Goal: Information Seeking & Learning: Compare options

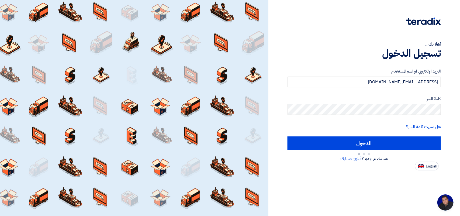
type input "Sign in"
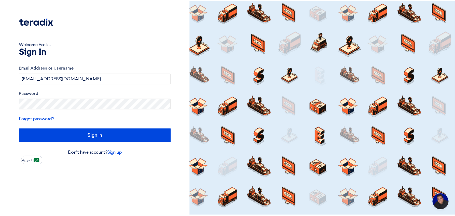
scroll to position [2, 0]
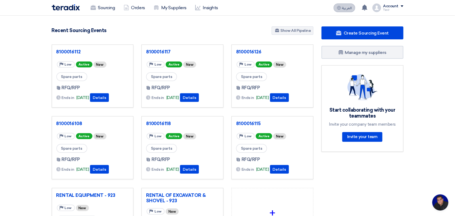
click at [343, 8] on span "العربية" at bounding box center [347, 8] width 10 height 4
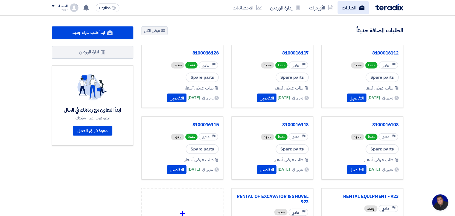
click at [352, 5] on link "الطلبات" at bounding box center [352, 7] width 31 height 13
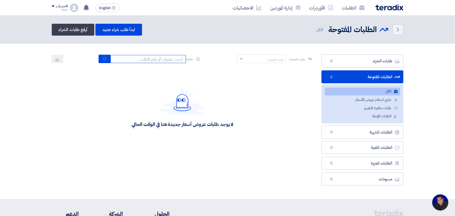
click at [156, 60] on input at bounding box center [147, 59] width 75 height 8
type input "new"
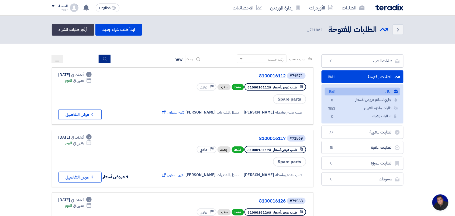
click at [104, 59] on icon "submit" at bounding box center [105, 59] width 4 height 4
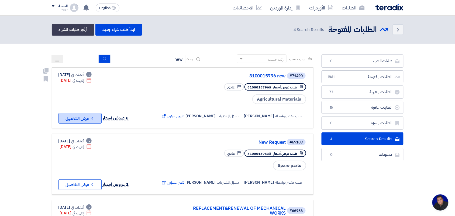
click at [85, 116] on button "Check details عرض التفاصيل" at bounding box center [79, 118] width 43 height 11
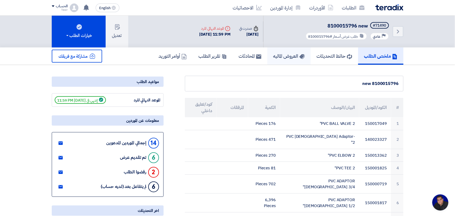
click at [285, 57] on h5 "العروض الماليه" at bounding box center [289, 56] width 32 height 6
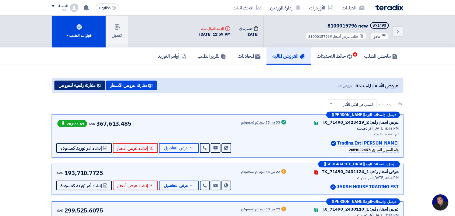
click at [88, 83] on button "مقارنة رقمية للعروض" at bounding box center [79, 86] width 51 height 10
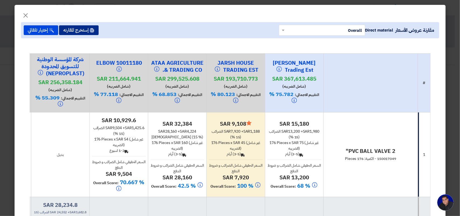
click at [80, 32] on button "إستخرج المقارنه" at bounding box center [79, 30] width 40 height 10
click at [29, 14] on span "×" at bounding box center [26, 15] width 6 height 16
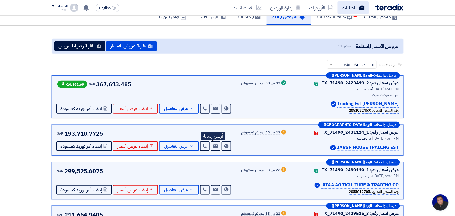
scroll to position [34, 0]
